Goal: Information Seeking & Learning: Learn about a topic

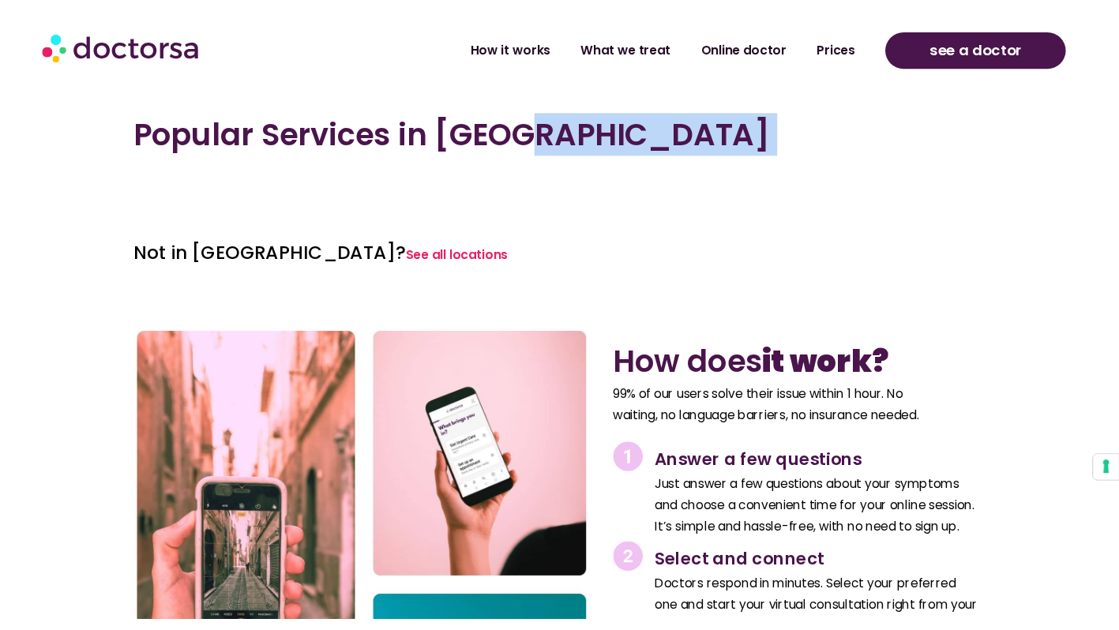
scroll to position [1727, 0]
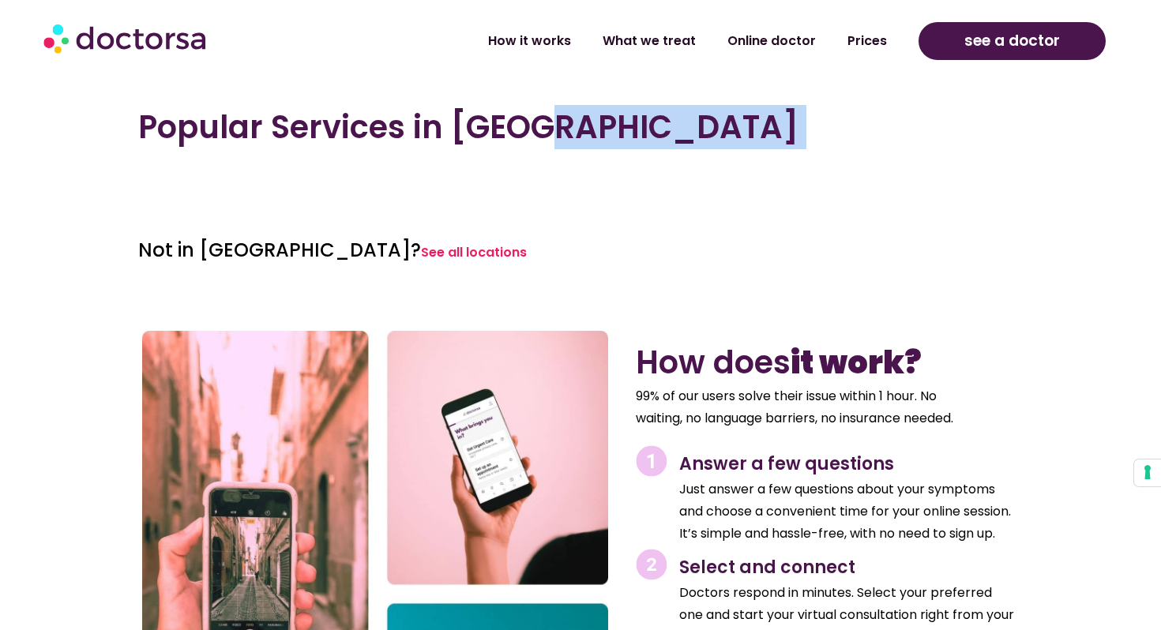
click at [329, 191] on div "Popular Services in Split" at bounding box center [580, 149] width 900 height 98
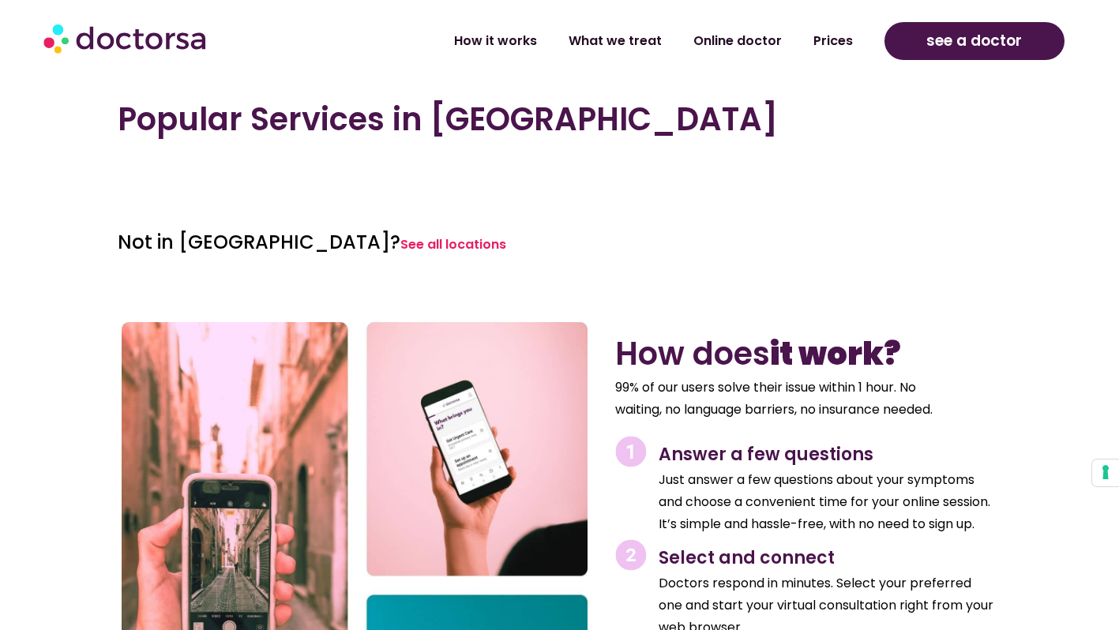
scroll to position [1801, 0]
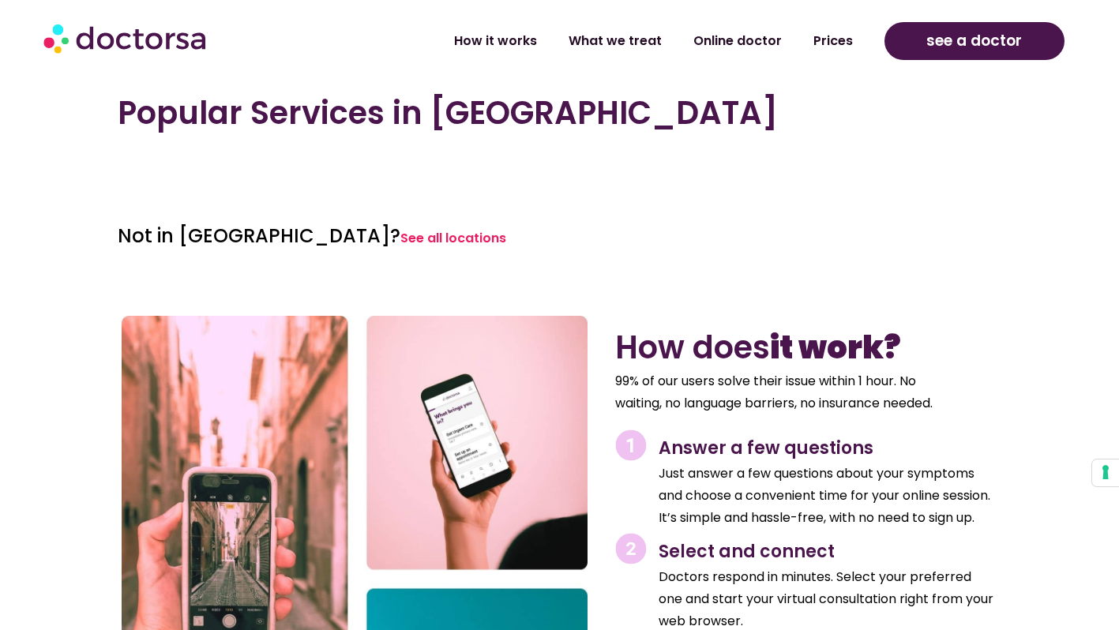
click at [261, 167] on div at bounding box center [339, 162] width 442 height 28
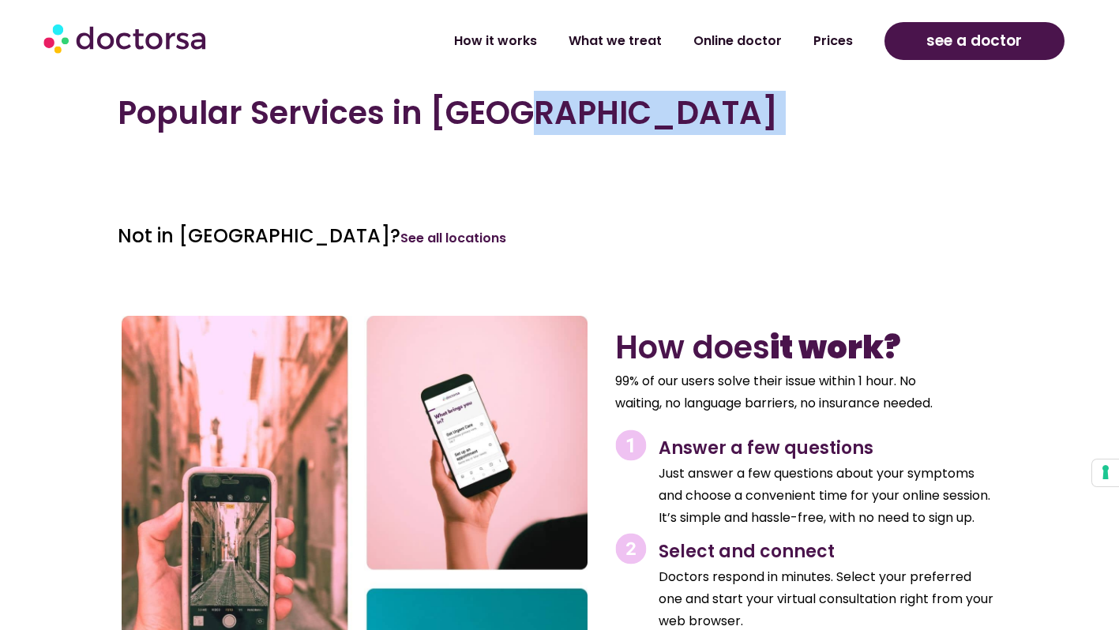
click at [400, 231] on link "See all locations" at bounding box center [453, 238] width 106 height 18
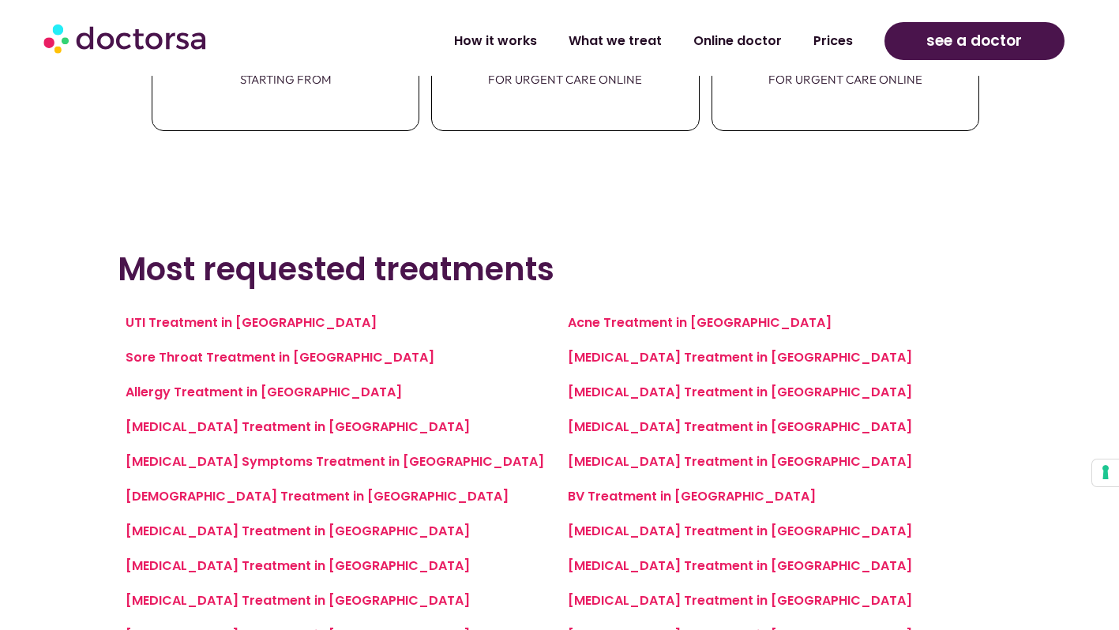
scroll to position [942, 0]
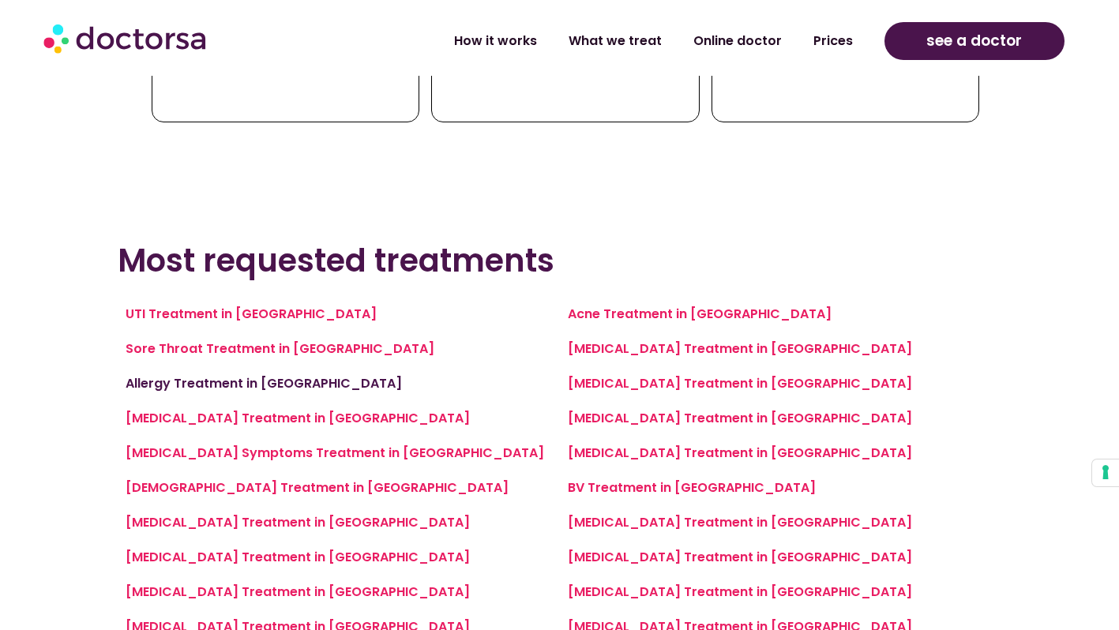
click at [220, 381] on link "Allergy Treatment in Split" at bounding box center [264, 383] width 276 height 18
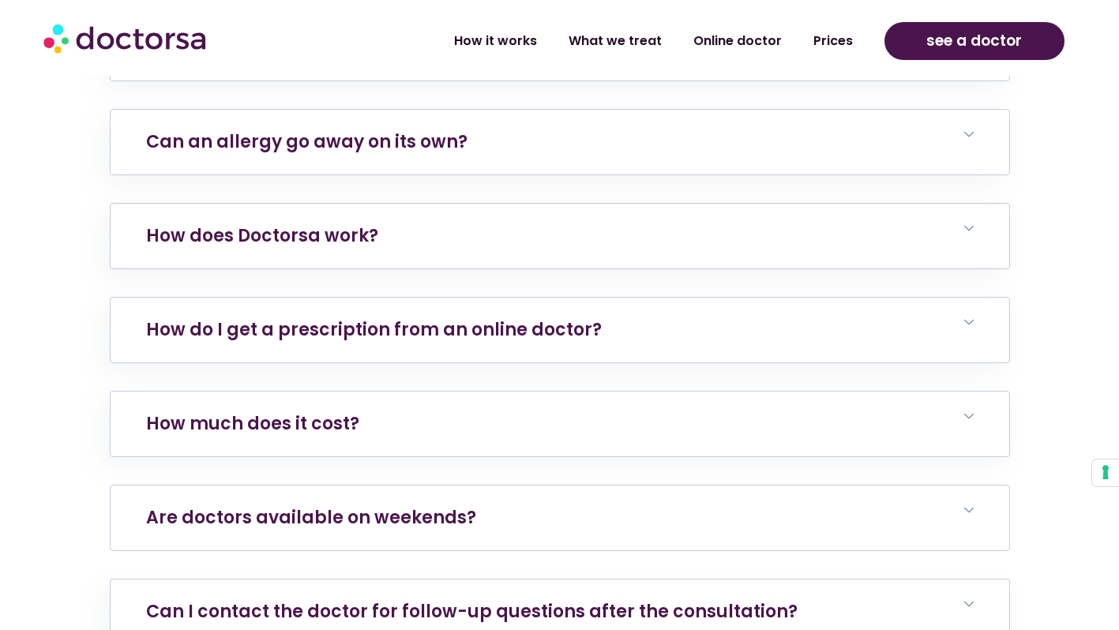
click at [258, 486] on h6 "Are doctors available on weekends?" at bounding box center [560, 518] width 899 height 65
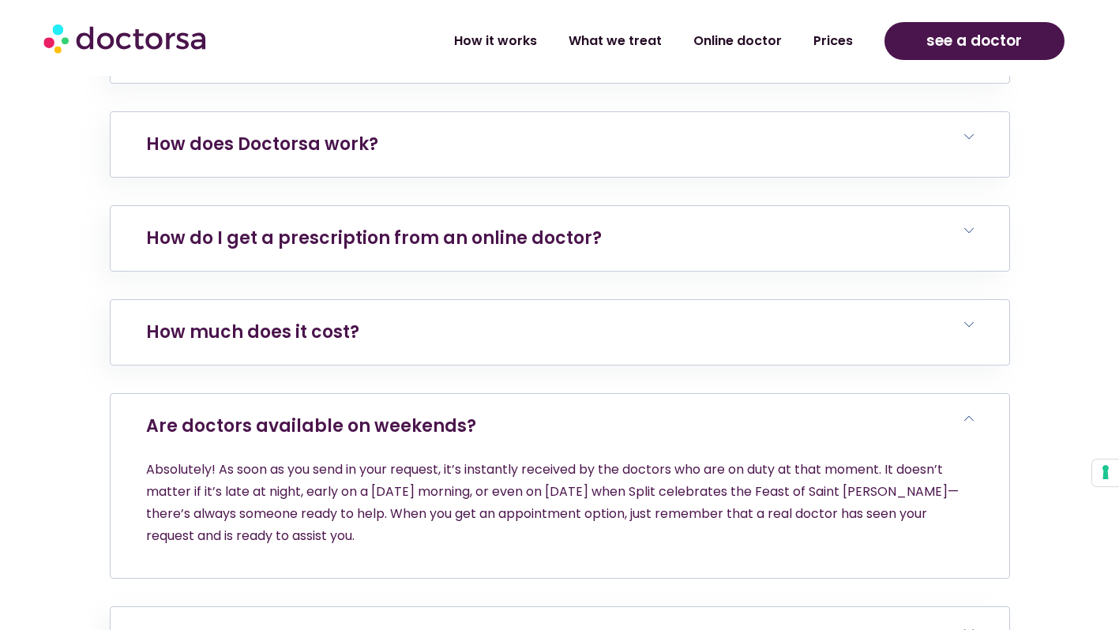
scroll to position [6096, 0]
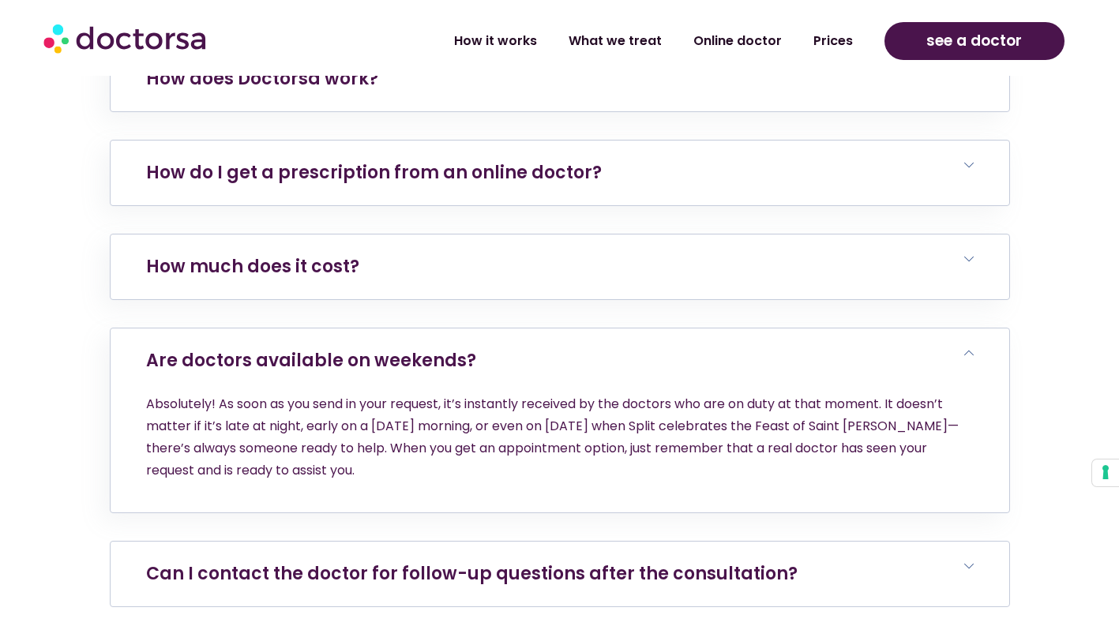
click at [251, 562] on link "Can I contact the doctor for follow-up questions after the consultation?" at bounding box center [472, 574] width 652 height 24
